Goal: Task Accomplishment & Management: Use online tool/utility

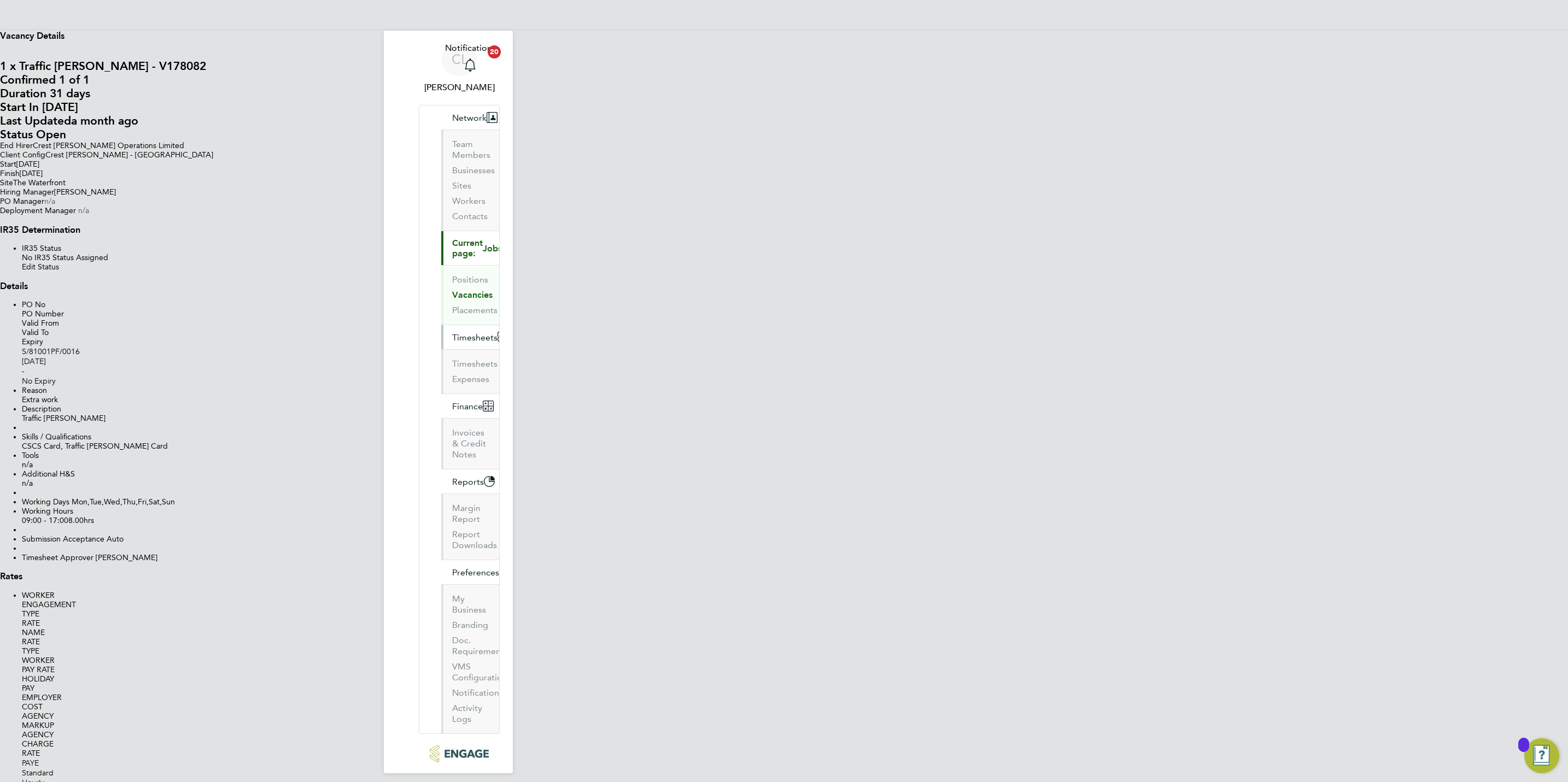
click at [452, 333] on span "Timesheets" at bounding box center [475, 337] width 45 height 10
click at [452, 359] on link "Timesheets" at bounding box center [475, 363] width 45 height 10
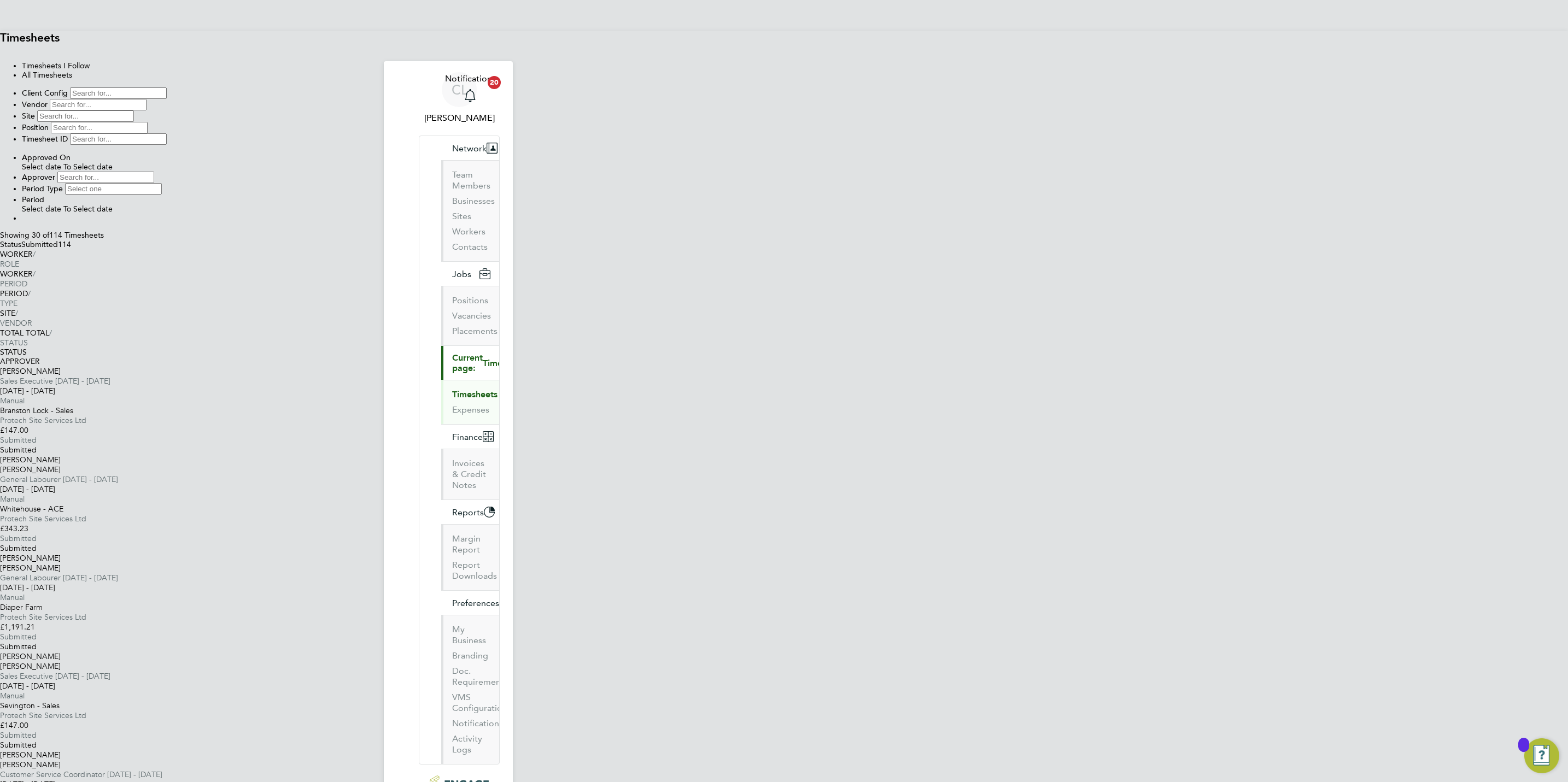
scroll to position [28, 95]
click at [154, 172] on input at bounding box center [105, 177] width 97 height 12
type input "[PERSON_NAME]"
click at [22, 221] on button "Filter" at bounding box center [22, 221] width 0 height 0
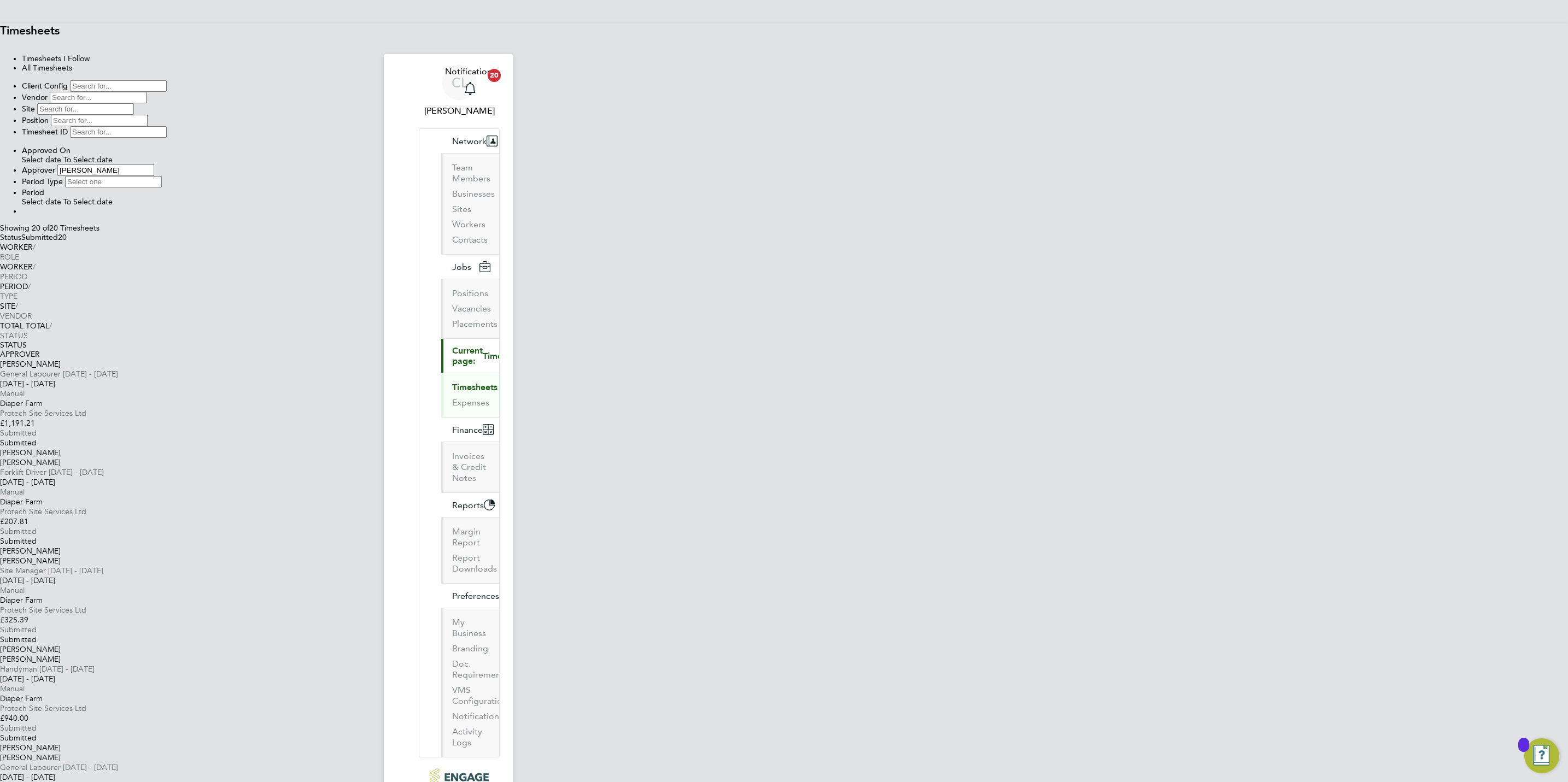
scroll to position [0, 0]
click at [154, 172] on input at bounding box center [105, 177] width 97 height 12
type input "[PERSON_NAME]"
click at [22, 221] on button "Filter" at bounding box center [22, 221] width 0 height 0
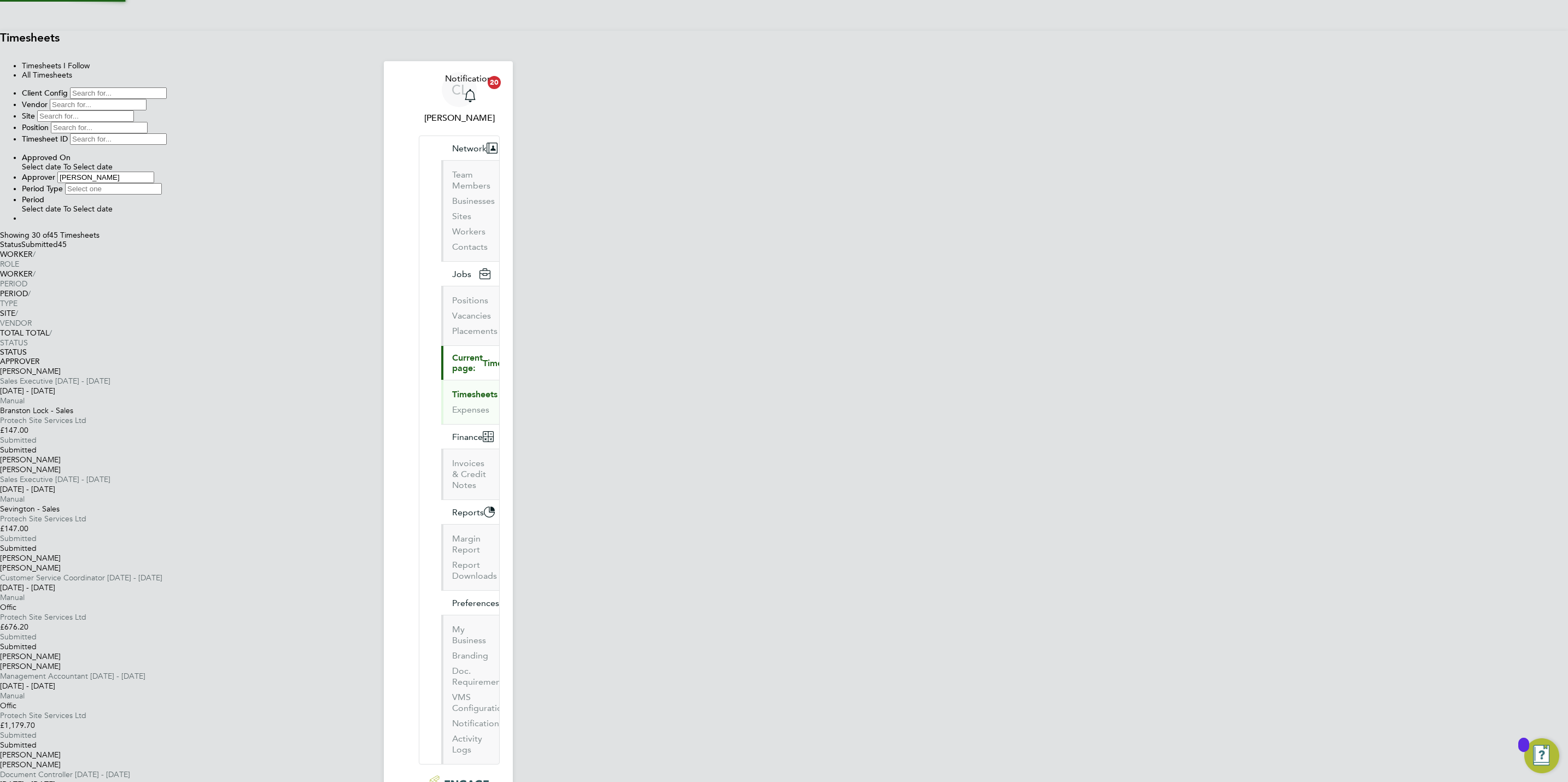
scroll to position [37, 95]
click at [951, 172] on li "Approver Stefan Fernandez" at bounding box center [795, 177] width 1546 height 12
click at [154, 172] on icon at bounding box center [154, 177] width 0 height 10
click at [882, 223] on li "Filter" at bounding box center [795, 218] width 1546 height 10
click at [22, 221] on button "Filter" at bounding box center [22, 221] width 0 height 0
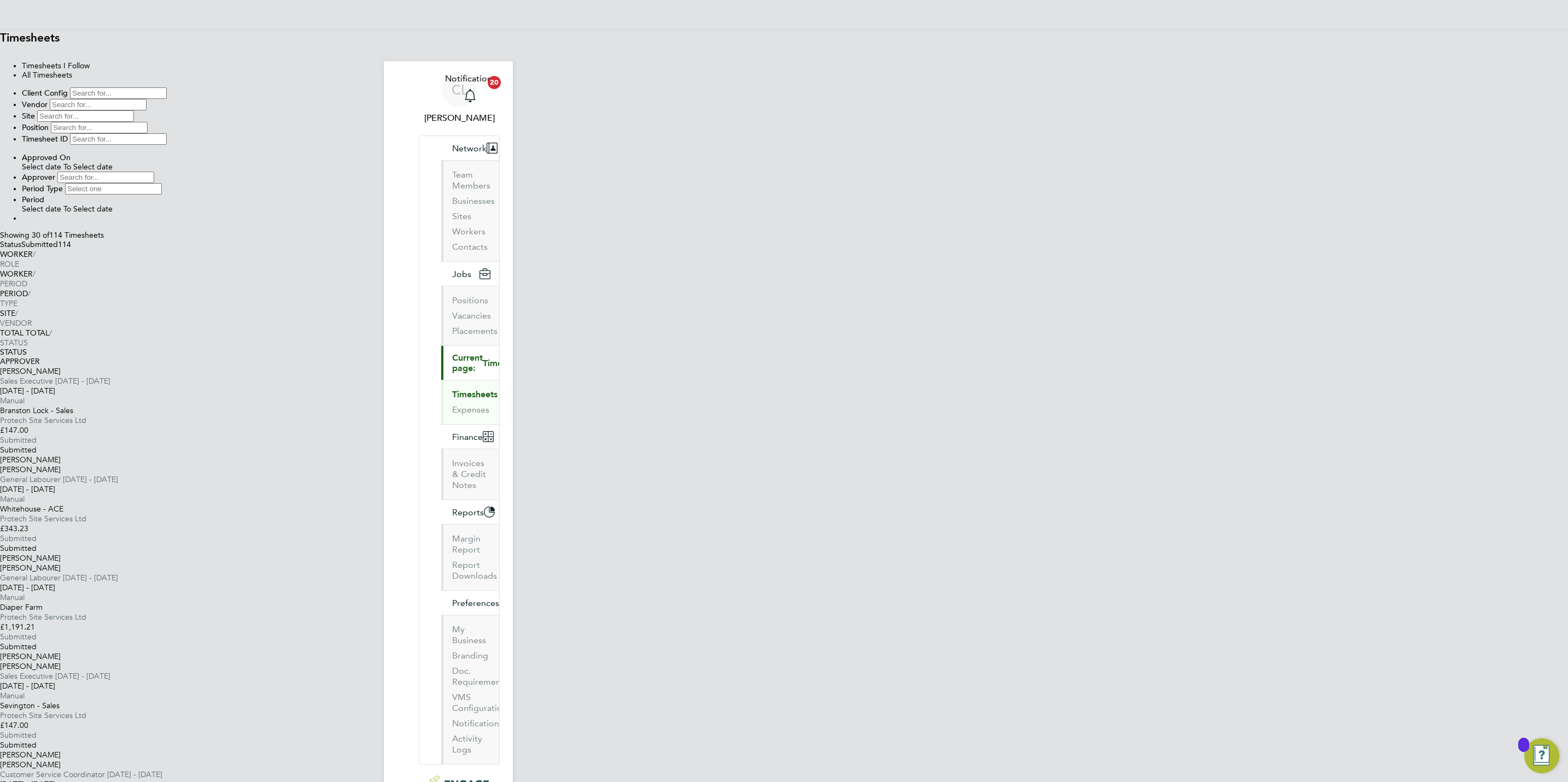
click at [452, 389] on link "Timesheets" at bounding box center [475, 394] width 45 height 10
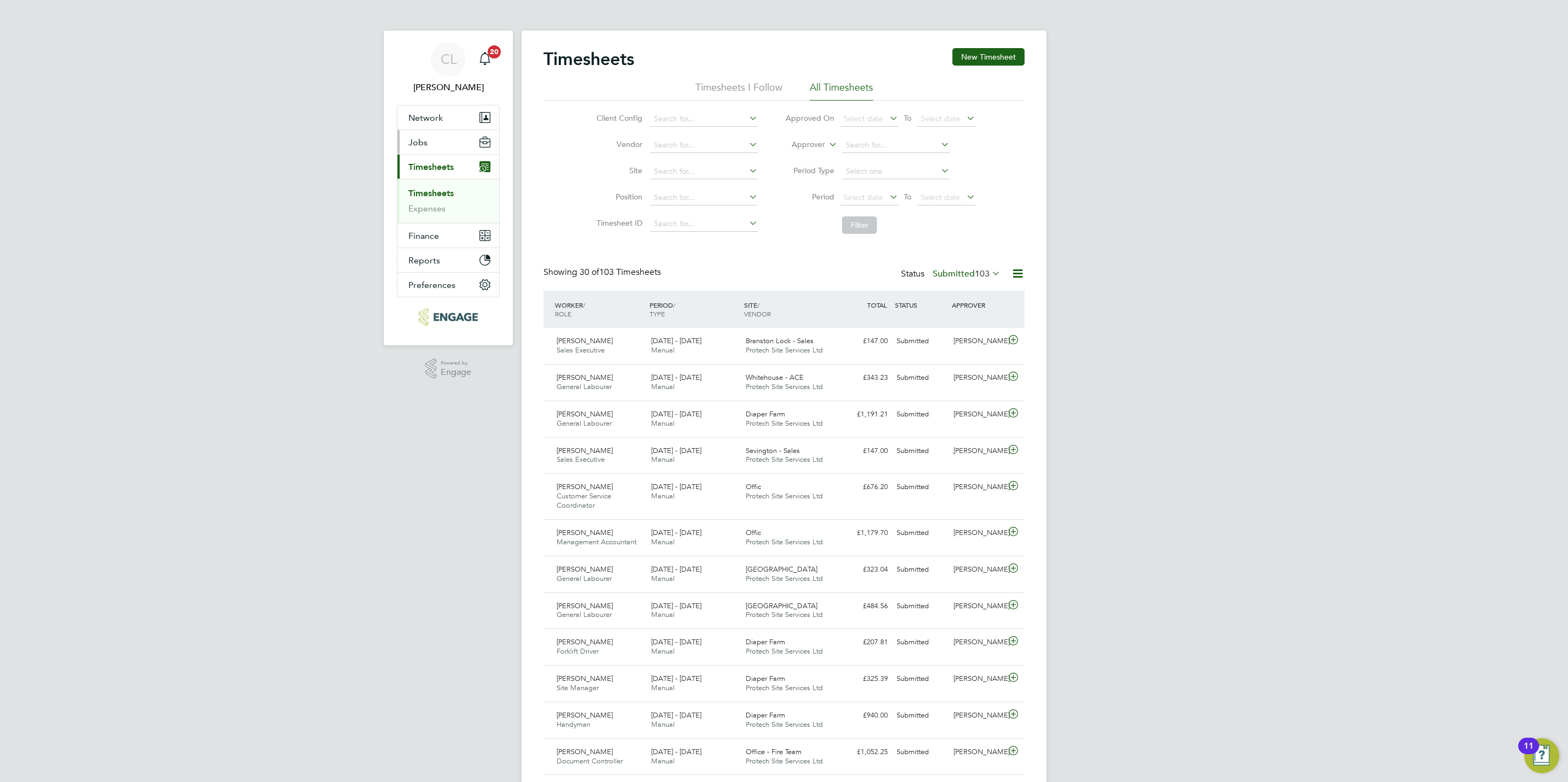
click at [433, 145] on button "Jobs" at bounding box center [448, 142] width 102 height 24
